Goal: Book appointment/travel/reservation

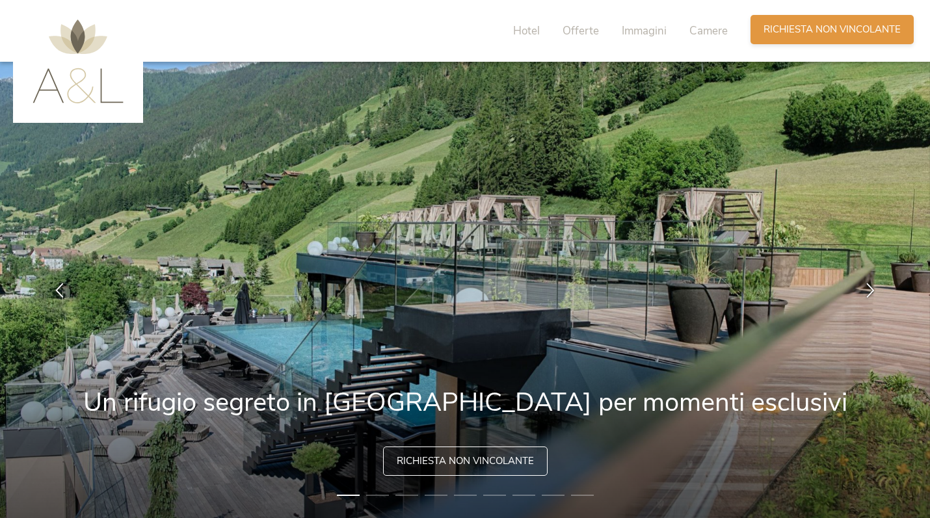
click at [788, 37] on div "Richiesta [PERSON_NAME] non vincolante" at bounding box center [832, 29] width 163 height 29
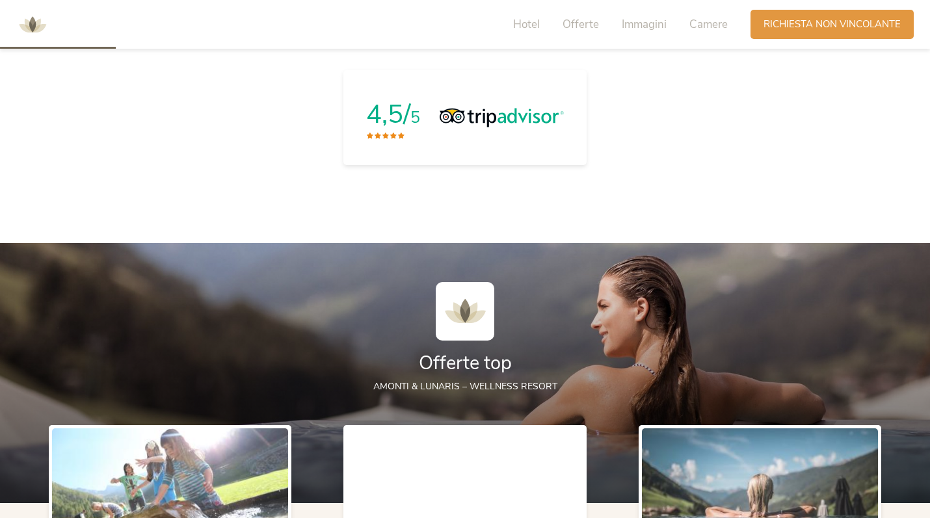
scroll to position [486, 0]
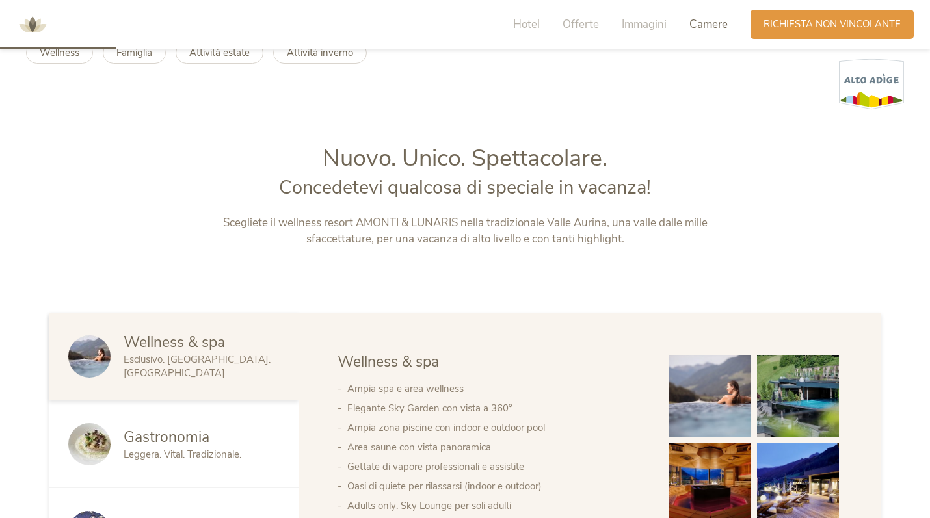
click at [703, 24] on span "Camere" at bounding box center [709, 24] width 38 height 15
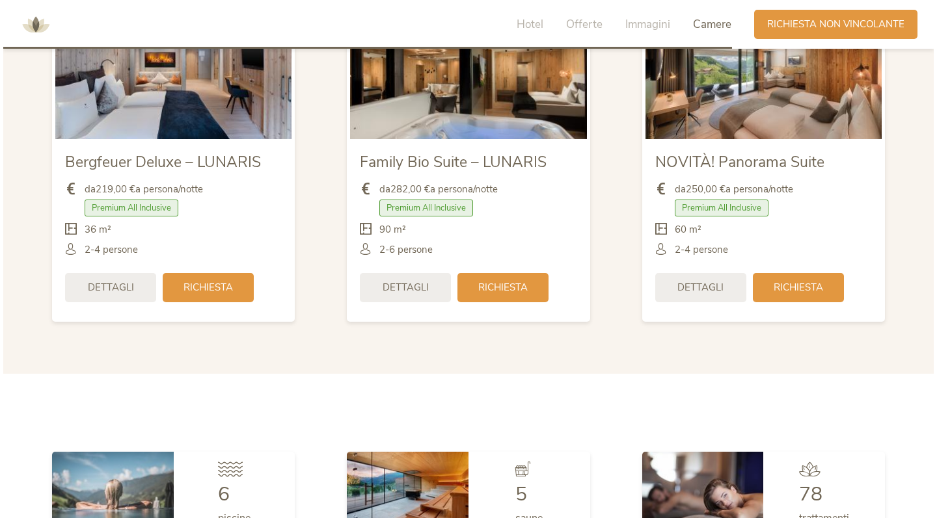
scroll to position [3065, 0]
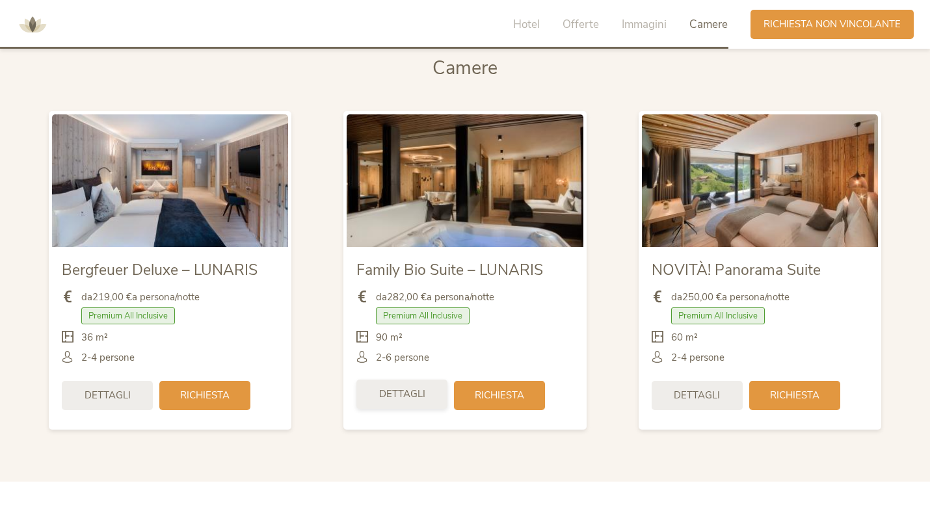
click at [427, 390] on div "Dettagli" at bounding box center [401, 394] width 91 height 29
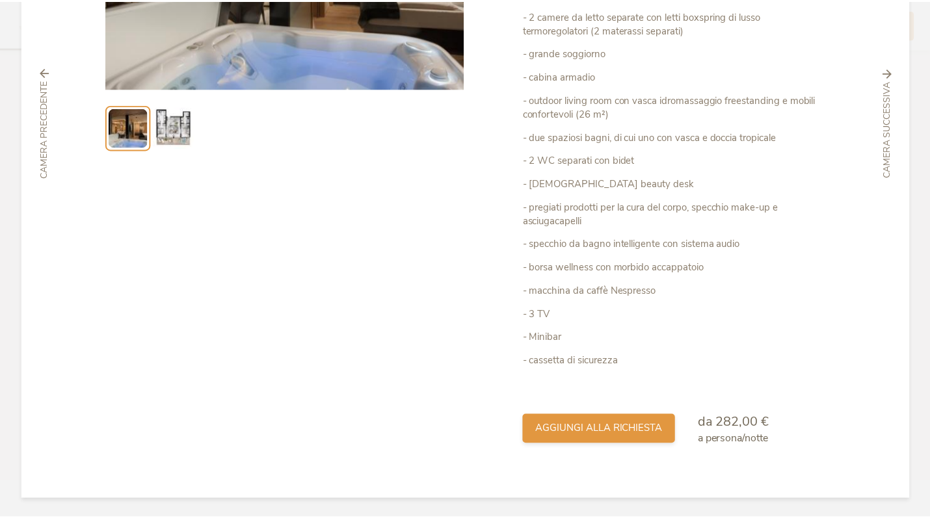
scroll to position [0, 0]
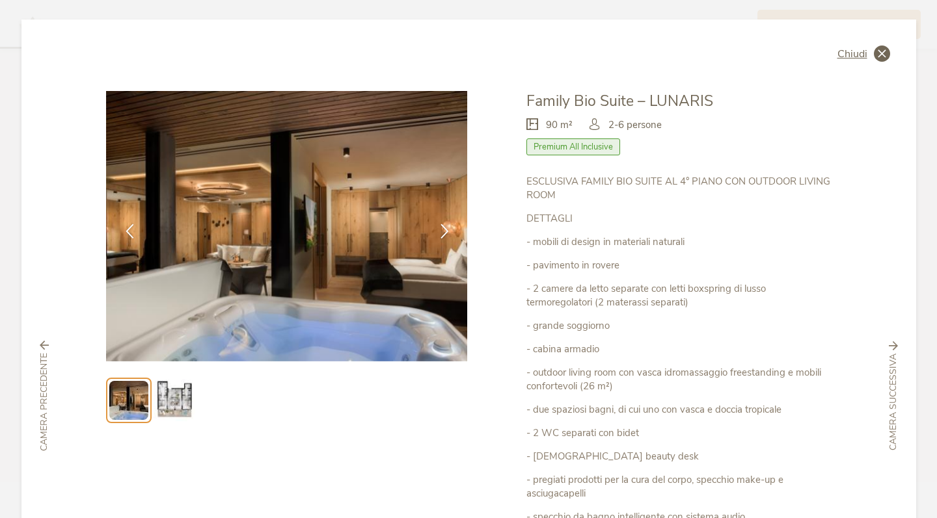
click at [874, 57] on icon at bounding box center [882, 54] width 16 height 16
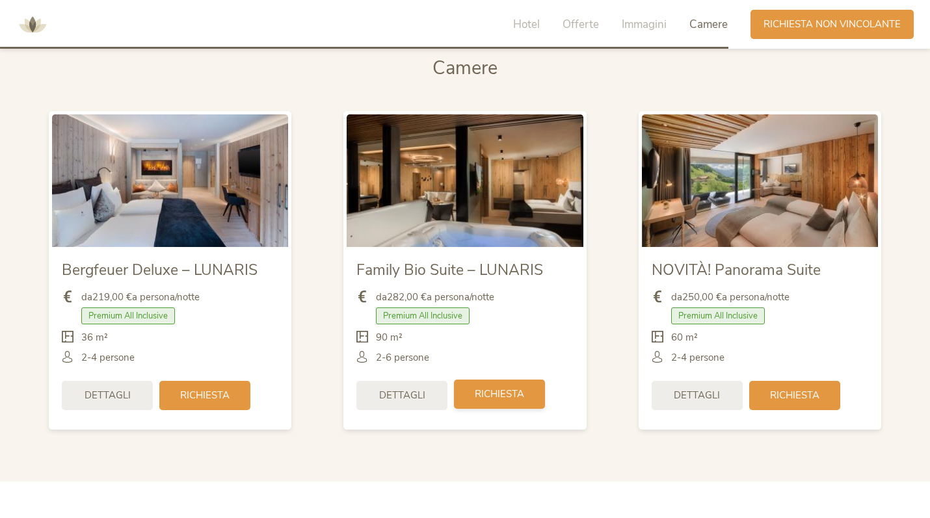
click at [510, 395] on span "Richiesta" at bounding box center [499, 395] width 49 height 14
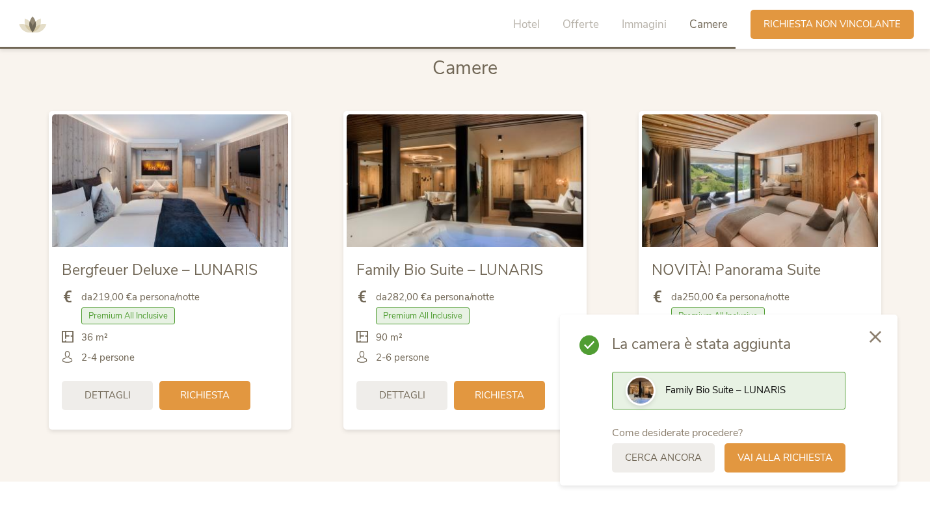
scroll to position [3192, 0]
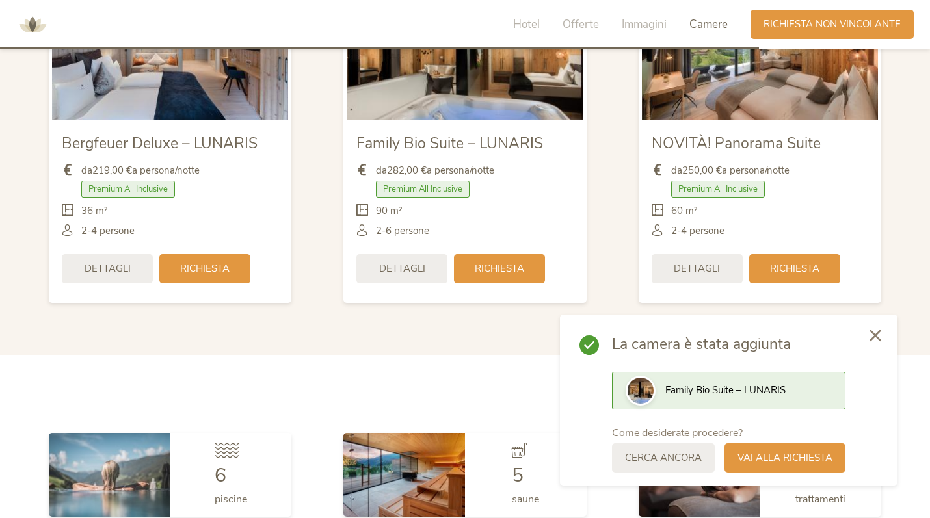
click at [880, 336] on icon at bounding box center [876, 336] width 12 height 12
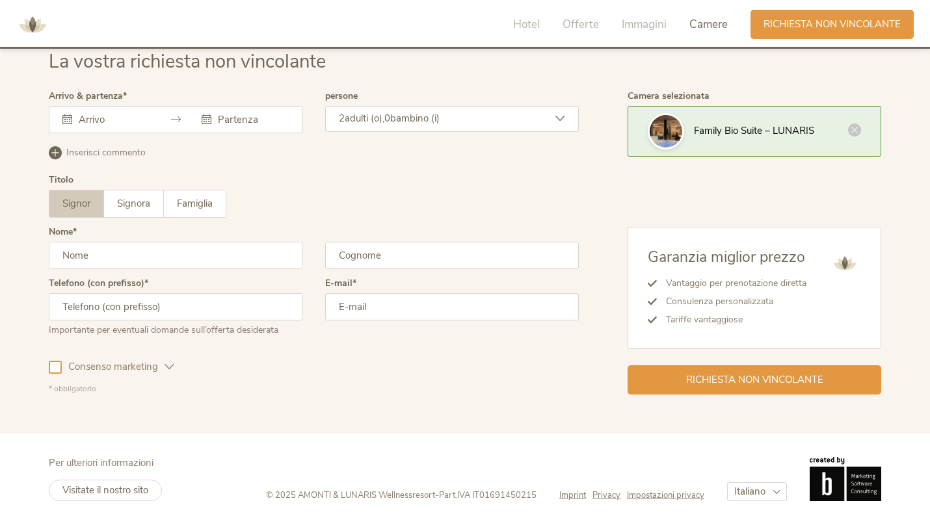
scroll to position [3793, 0]
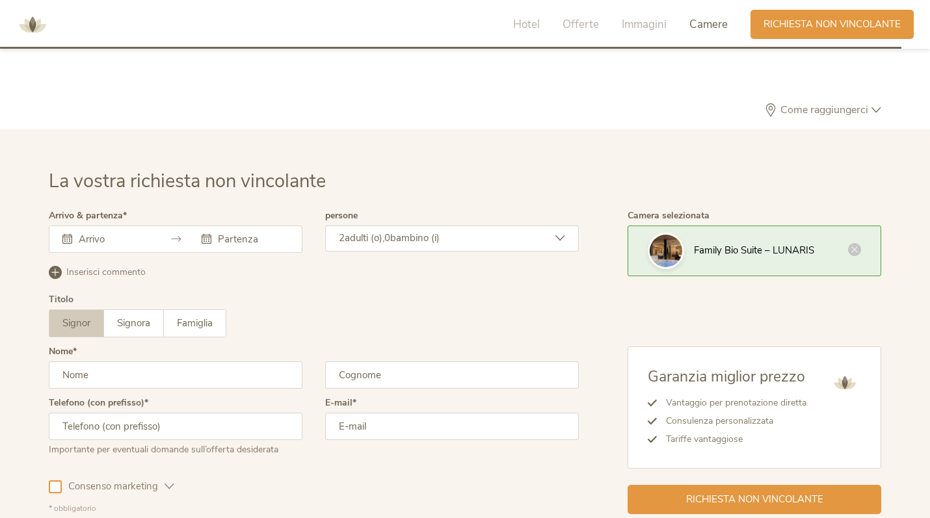
click at [115, 226] on div at bounding box center [176, 239] width 254 height 27
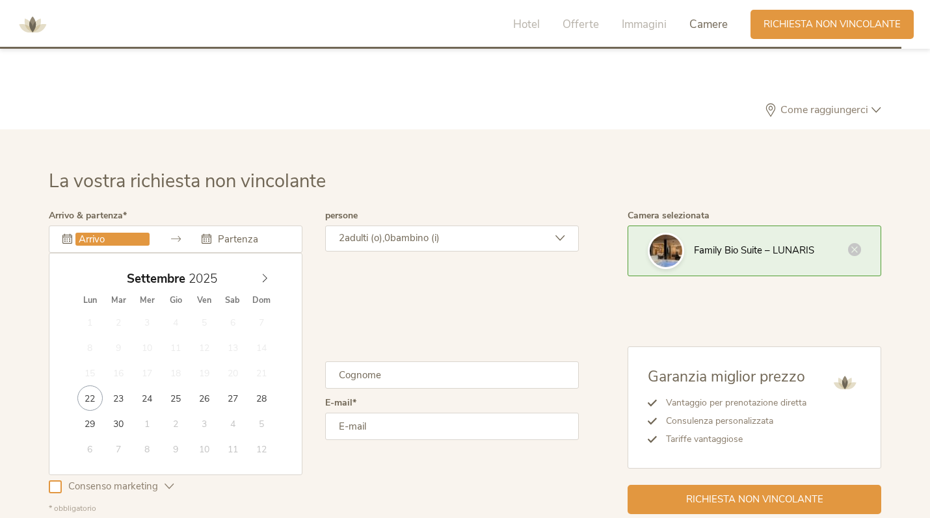
click at [106, 233] on input "text" at bounding box center [112, 239] width 74 height 13
click at [278, 270] on div "[DATE] Lun Mar Mer Gio Ven Sab Dom 1 2 3 4 5 6 7 8 9 10 11 12 13 14 15 16 17 18…" at bounding box center [176, 364] width 254 height 222
click at [268, 274] on icon at bounding box center [264, 278] width 9 height 9
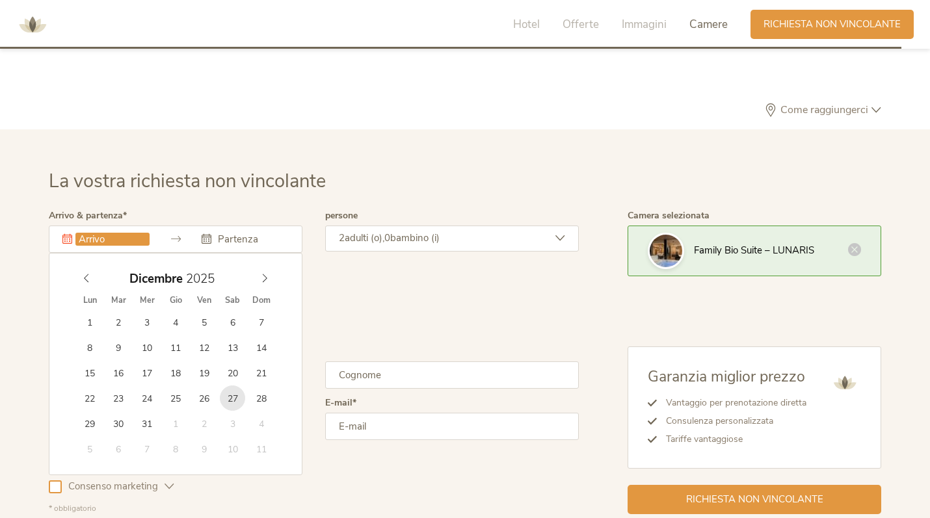
type input "[DATE]"
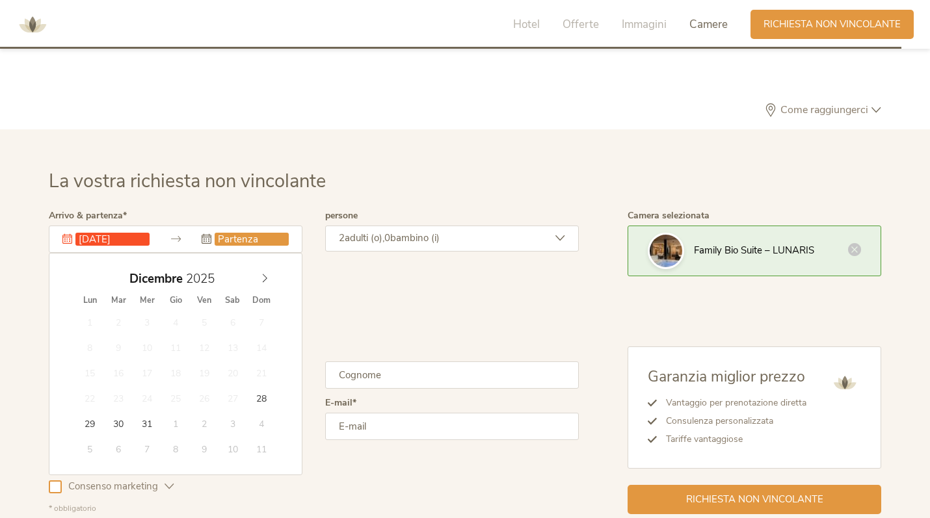
click at [253, 237] on input "text" at bounding box center [252, 239] width 74 height 13
type input "2026"
click at [268, 274] on icon at bounding box center [264, 278] width 9 height 9
type input "[DATE]"
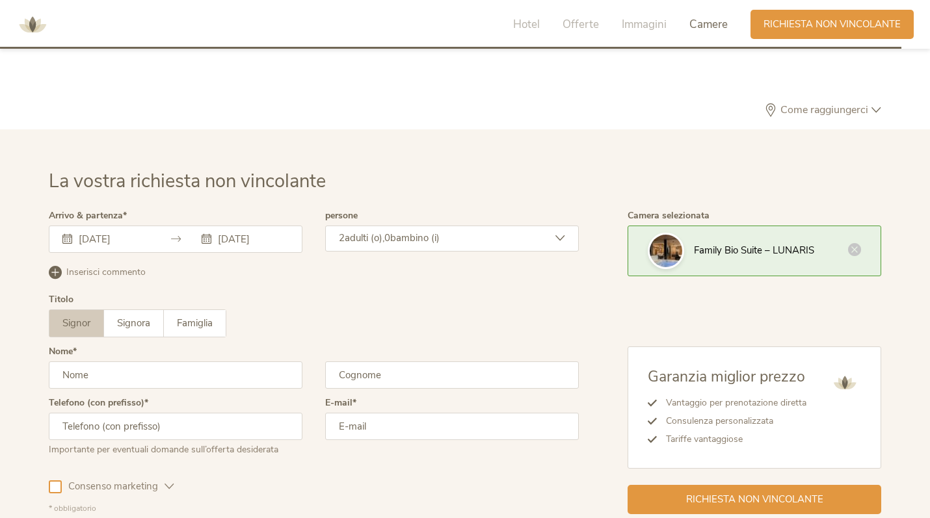
click at [412, 238] on span "bambino (i)" at bounding box center [414, 238] width 49 height 13
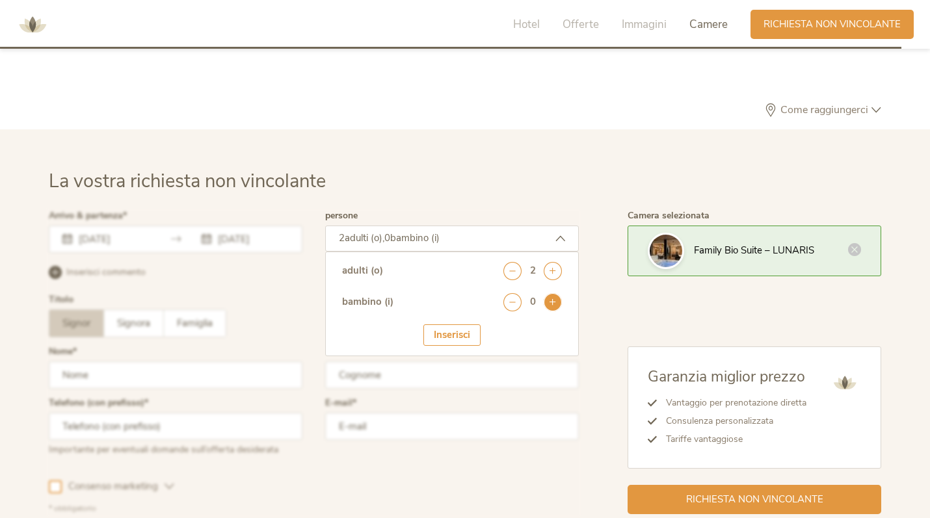
click at [553, 293] on icon at bounding box center [553, 302] width 18 height 18
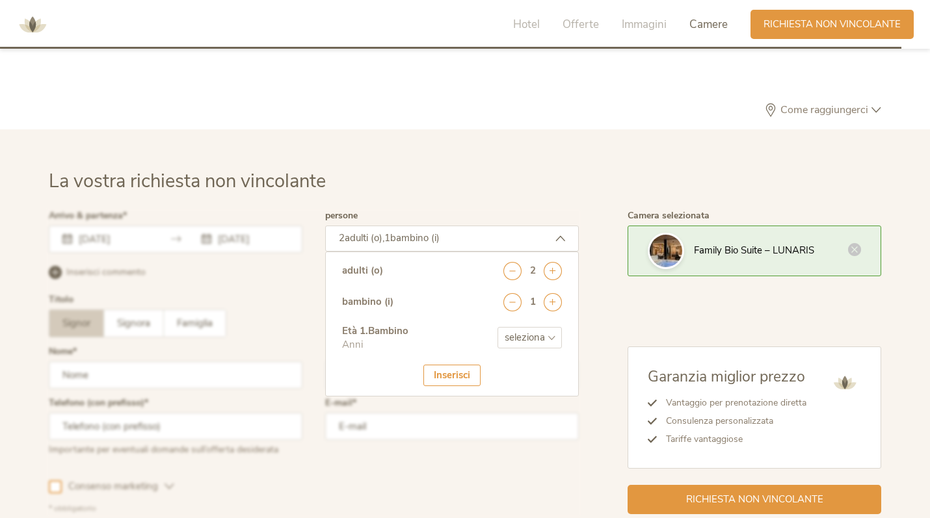
select select "4"
click at [449, 371] on div "Inserisci" at bounding box center [451, 375] width 57 height 21
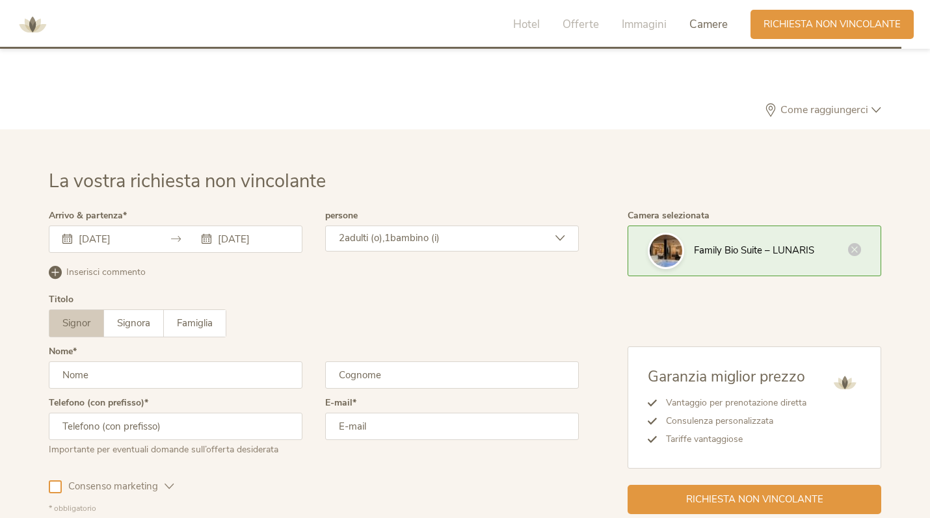
click at [349, 317] on div "Signor Signora Famiglia Signor Signora [GEOGRAPHIC_DATA]" at bounding box center [314, 324] width 530 height 28
click at [851, 247] on icon at bounding box center [854, 248] width 13 height 13
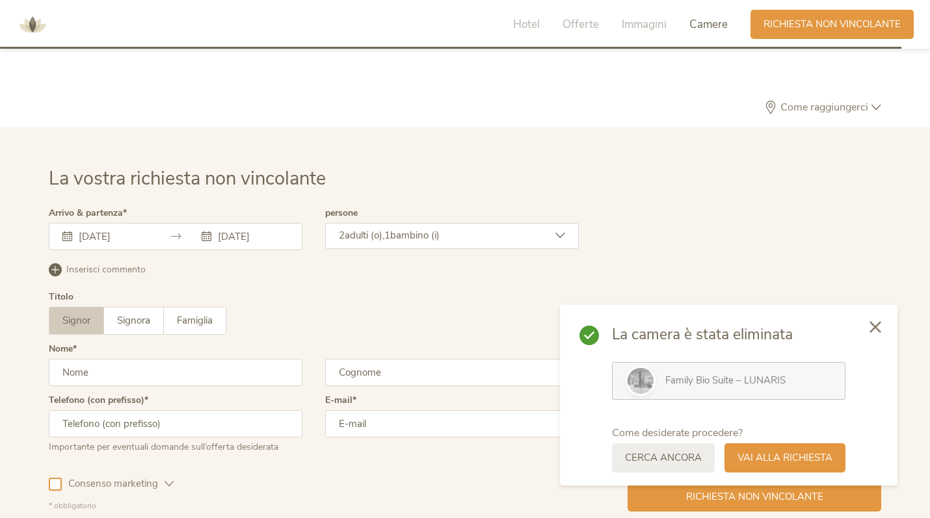
scroll to position [3818, 0]
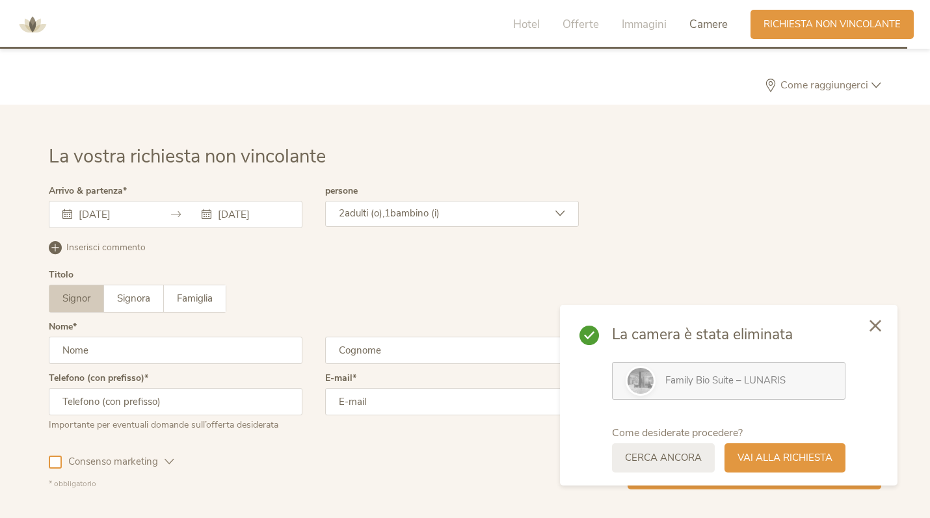
click at [874, 320] on div at bounding box center [875, 327] width 44 height 46
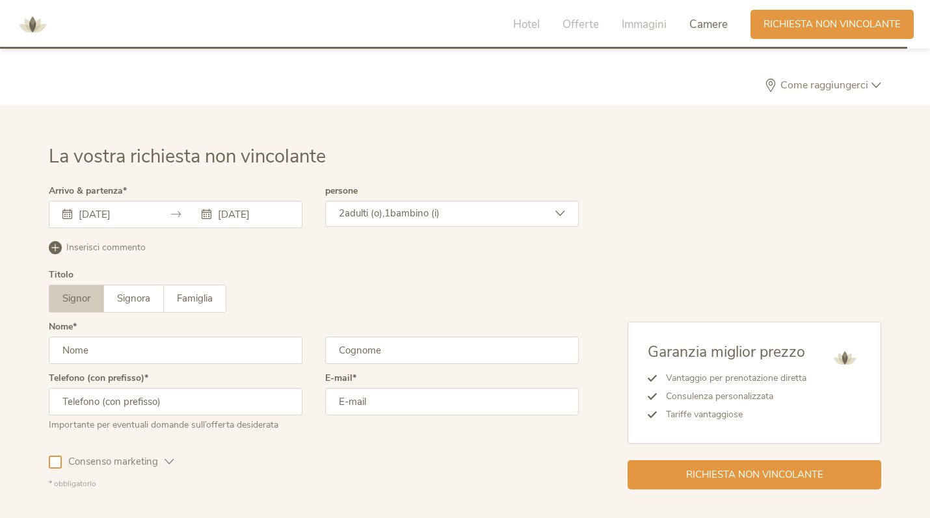
scroll to position [3913, 0]
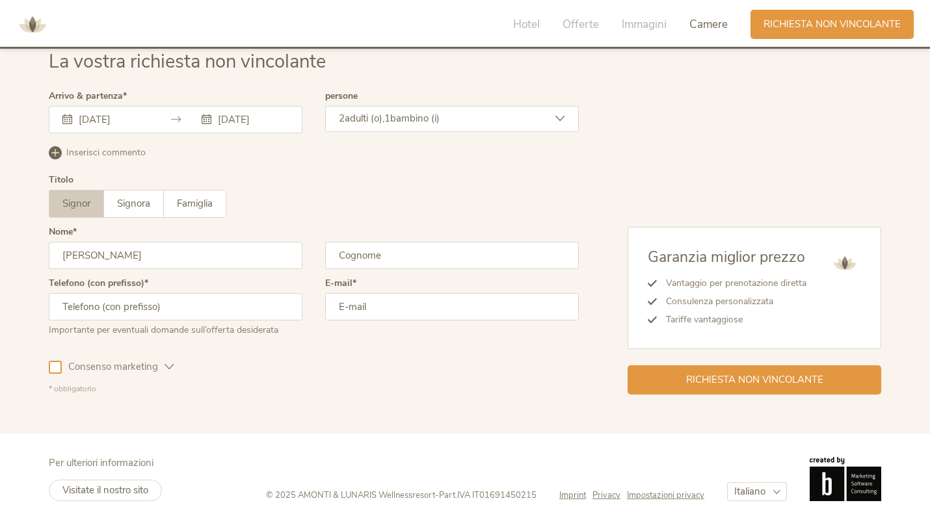
type input "[PERSON_NAME]"
type input "D'Onofrio"
type input "3286954146"
type input "[EMAIL_ADDRESS][DOMAIN_NAME]"
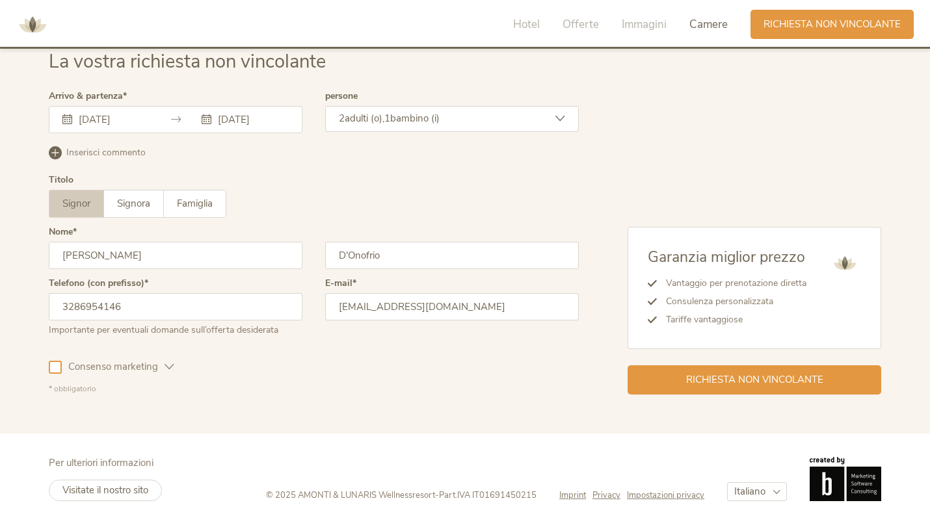
click at [57, 304] on input "3286954146" at bounding box center [176, 306] width 254 height 27
drag, startPoint x: 135, startPoint y: 301, endPoint x: 48, endPoint y: 301, distance: 86.5
click at [48, 301] on div "La vostra richiesta non vincolante Arrivo & partenza [DATE] [DATE] [DATE] Lun M…" at bounding box center [465, 222] width 859 height 346
type input "+3"
type input "3286954146"
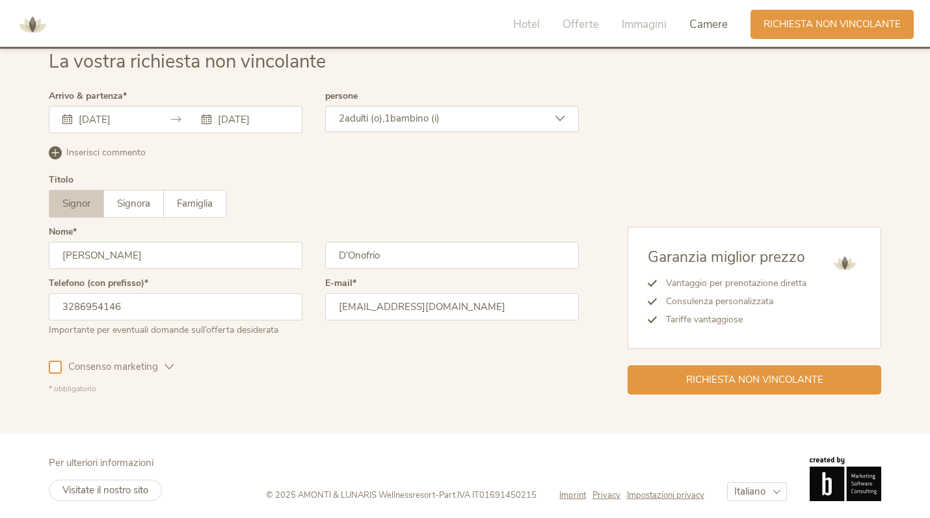
click at [314, 360] on div "Consenso marketing Consenso profilazione" at bounding box center [314, 365] width 530 height 38
click at [379, 355] on div "Consenso marketing Consenso profilazione" at bounding box center [314, 365] width 530 height 38
click at [496, 301] on input "[EMAIL_ADDRESS][DOMAIN_NAME]" at bounding box center [452, 306] width 254 height 27
type input "[EMAIL_ADDRESS][DOMAIN_NAME]"
click at [449, 368] on div "Consenso marketing Consenso profilazione" at bounding box center [314, 365] width 530 height 38
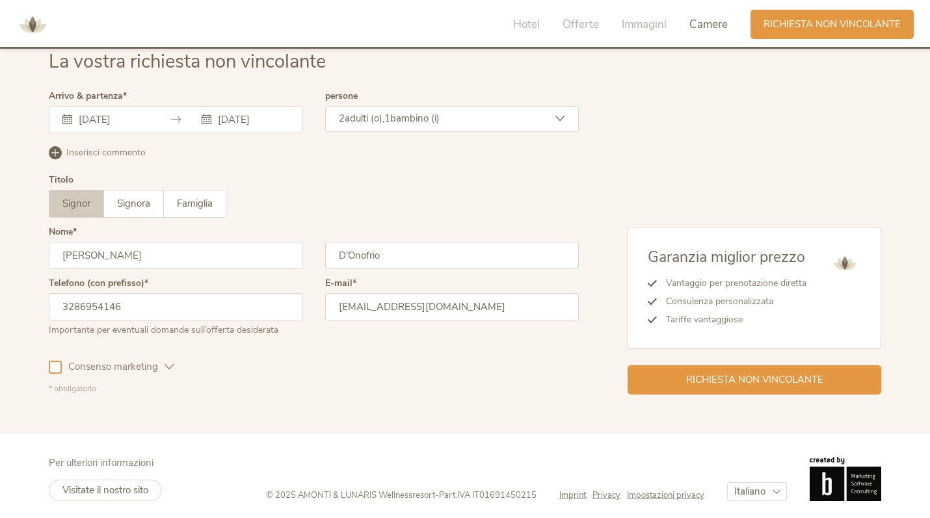
click at [57, 361] on div at bounding box center [55, 367] width 13 height 13
click at [714, 372] on span "Richiesta non vincolante" at bounding box center [754, 379] width 137 height 14
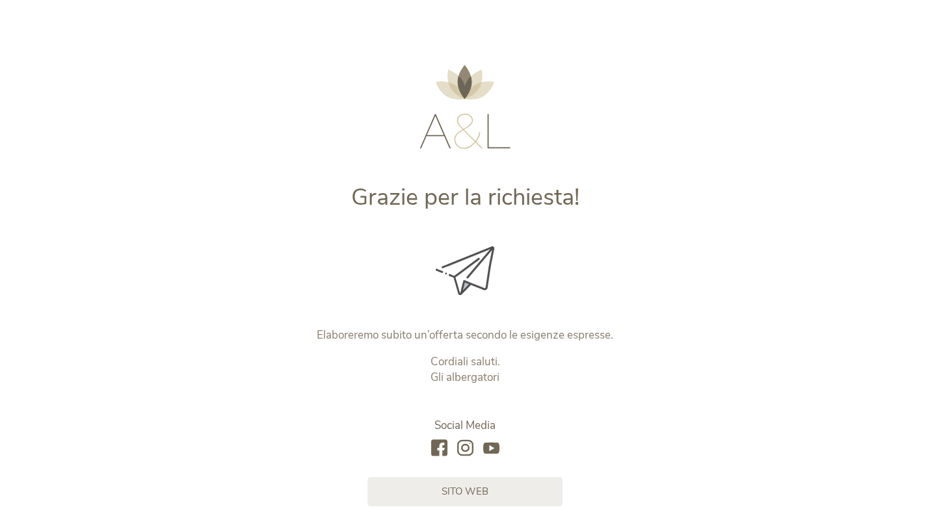
scroll to position [109, 0]
